Goal: Browse casually

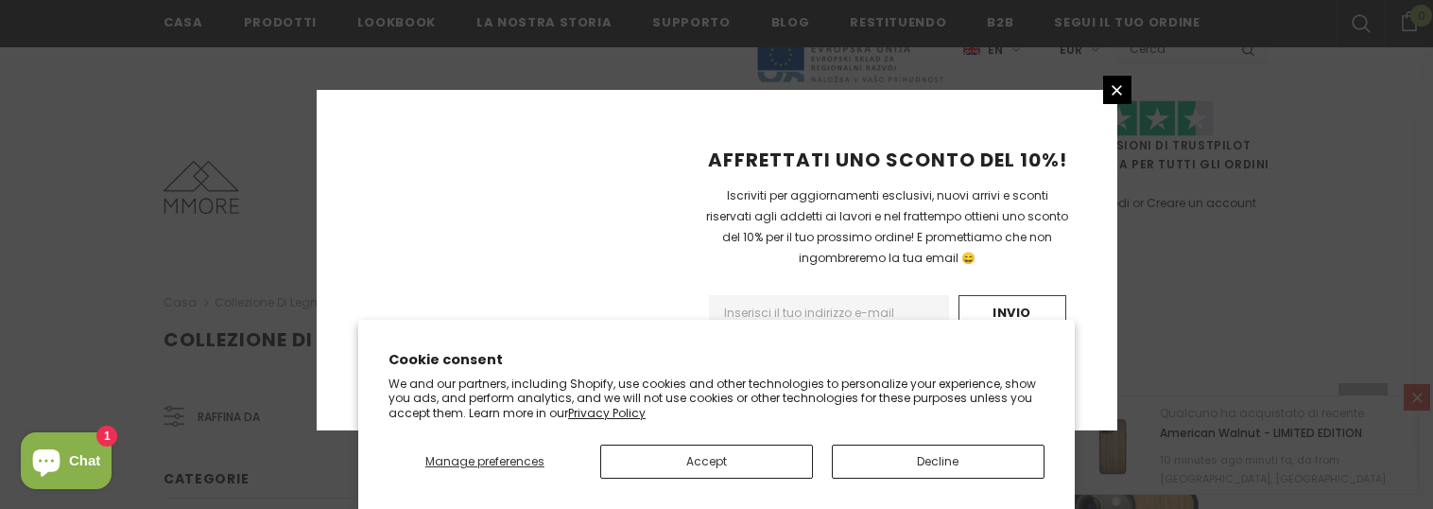
scroll to position [1556, 0]
